Goal: Task Accomplishment & Management: Manage account settings

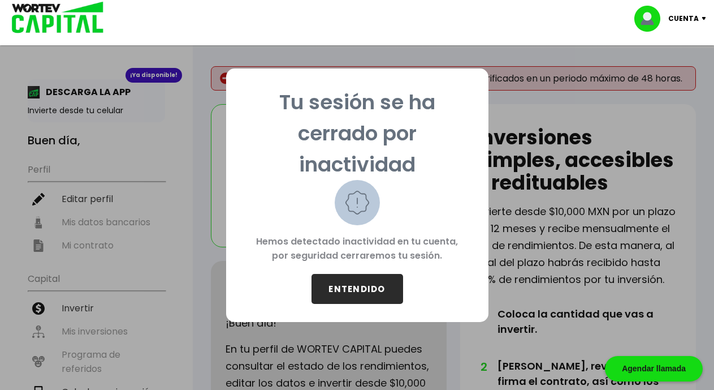
click at [342, 283] on button "ENTENDIDO" at bounding box center [358, 289] width 92 height 30
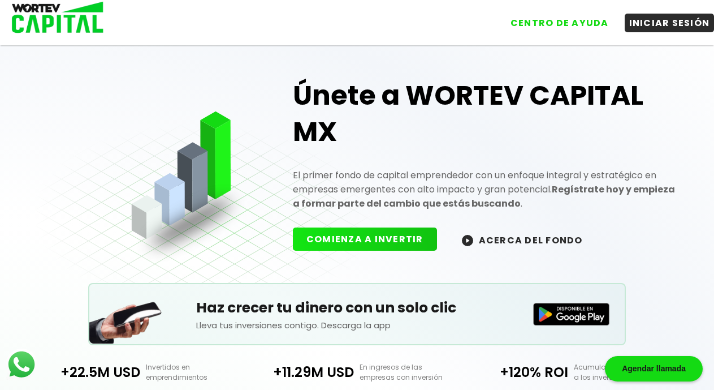
click at [569, 322] on img at bounding box center [571, 314] width 77 height 23
click at [644, 30] on button "INICIAR SESIÓN" at bounding box center [670, 20] width 90 height 19
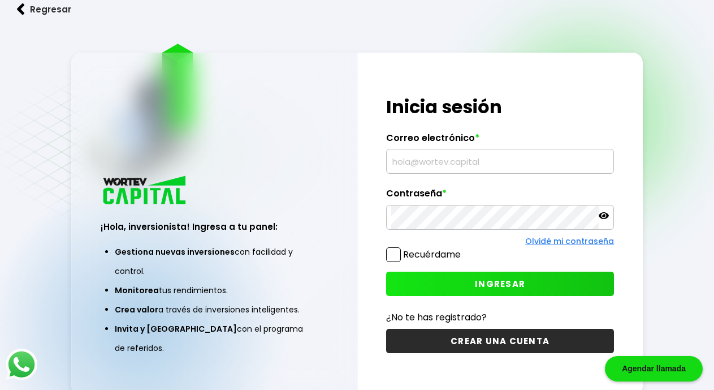
click at [412, 152] on input "text" at bounding box center [500, 161] width 218 height 24
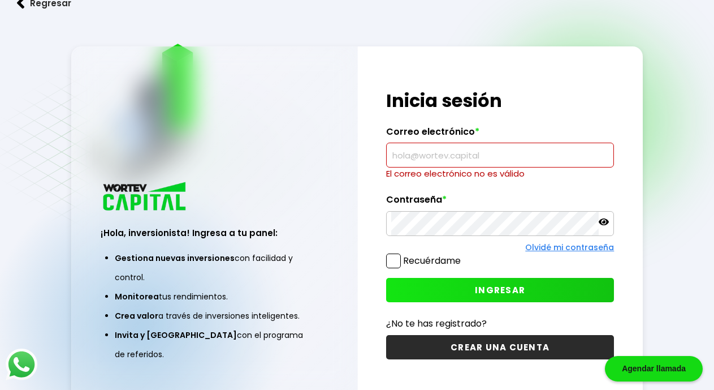
click at [394, 252] on div "¡Hola, inversionista! Ingresa tus credenciales para iniciar sesión Inicia sesió…" at bounding box center [500, 224] width 285 height 356
click at [421, 166] on input "text" at bounding box center [500, 155] width 218 height 24
click at [425, 158] on input "text" at bounding box center [500, 155] width 218 height 24
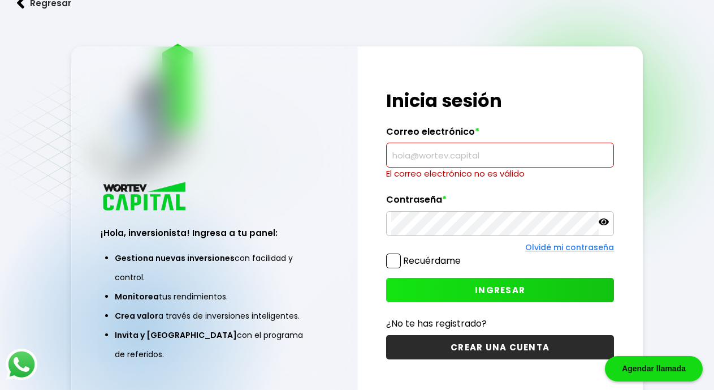
click at [425, 158] on input "text" at bounding box center [500, 155] width 218 height 24
click at [425, 157] on input "text" at bounding box center [500, 155] width 218 height 24
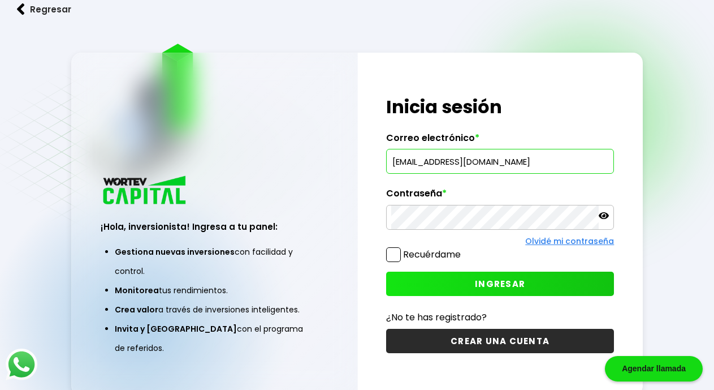
type input "[EMAIL_ADDRESS][DOMAIN_NAME]"
click at [392, 253] on span at bounding box center [393, 254] width 15 height 15
click at [463, 249] on input "Recuérdame" at bounding box center [463, 249] width 0 height 0
click at [496, 280] on span "INGRESAR" at bounding box center [500, 284] width 50 height 12
